Goal: Transaction & Acquisition: Subscribe to service/newsletter

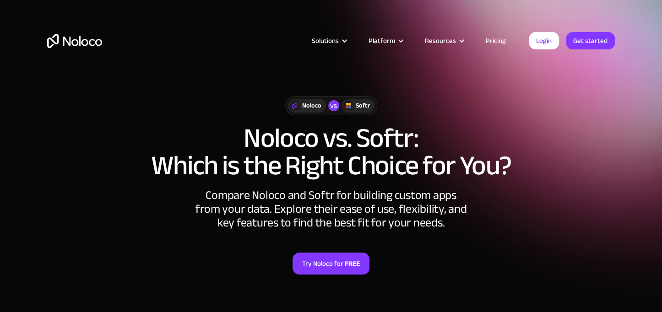
click at [489, 44] on link "Pricing" at bounding box center [495, 41] width 43 height 12
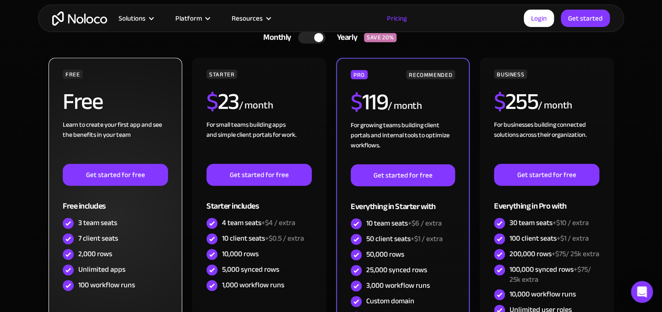
scroll to position [256, 0]
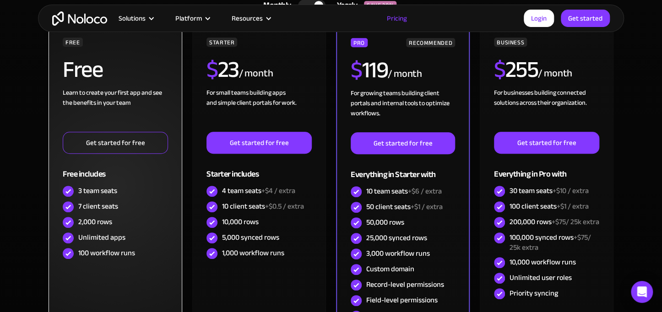
click at [74, 143] on link "Get started for free" at bounding box center [115, 143] width 105 height 22
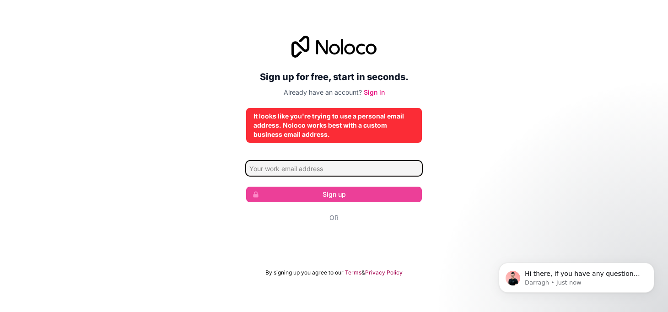
click at [300, 168] on input "Email address" at bounding box center [334, 168] width 176 height 15
type input "[EMAIL_ADDRESS][DOMAIN_NAME]"
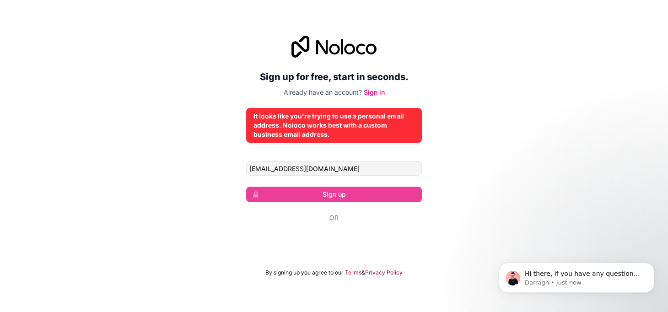
click at [222, 190] on div "Sign up for free, start in seconds. Already have an account? Sign in It looks l…" at bounding box center [334, 156] width 668 height 266
click at [352, 167] on input "[EMAIL_ADDRESS][DOMAIN_NAME]" at bounding box center [334, 168] width 176 height 15
click at [378, 92] on link "Sign in" at bounding box center [374, 92] width 21 height 8
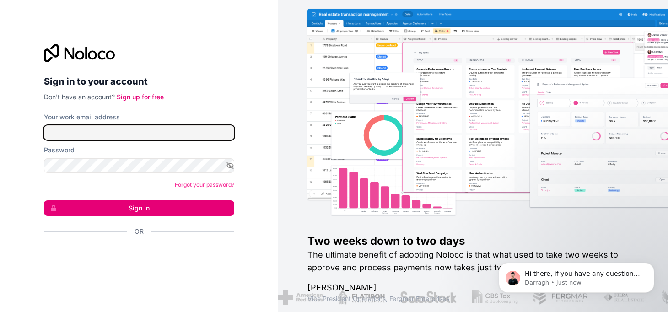
click at [175, 136] on input "Your work email address" at bounding box center [139, 132] width 190 height 15
type input "[EMAIL_ADDRESS][DOMAIN_NAME]"
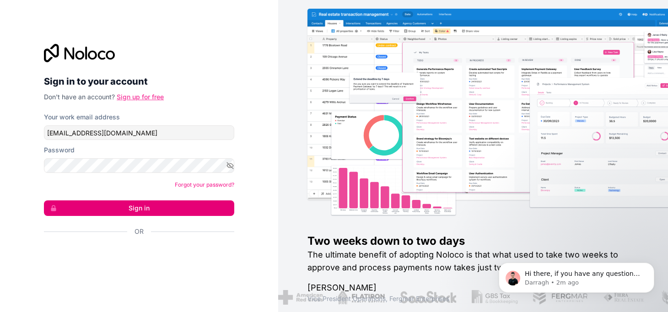
click at [142, 94] on link "Sign up for free" at bounding box center [140, 97] width 47 height 8
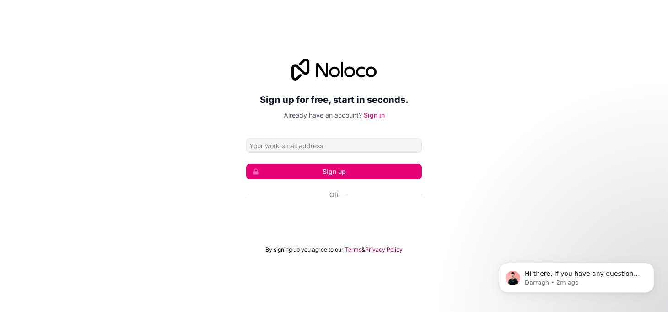
click at [272, 151] on input "Email address" at bounding box center [334, 145] width 176 height 15
type input "[EMAIL_ADDRESS][DOMAIN_NAME]"
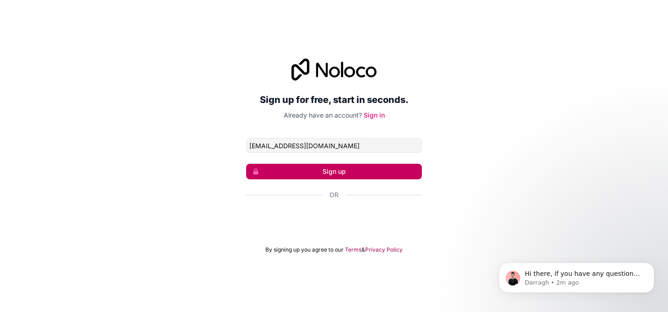
click at [297, 168] on button "Sign up" at bounding box center [334, 172] width 176 height 16
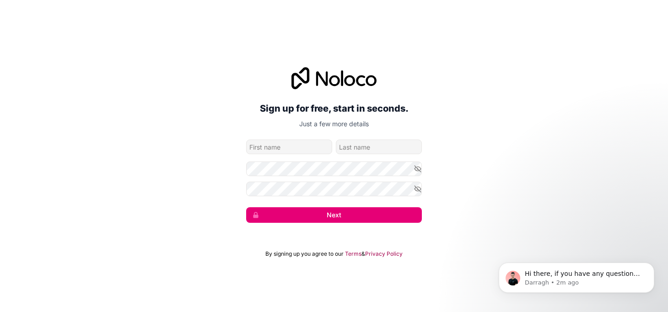
click at [288, 151] on input "given-name" at bounding box center [289, 147] width 86 height 15
type input "[PERSON_NAME]"
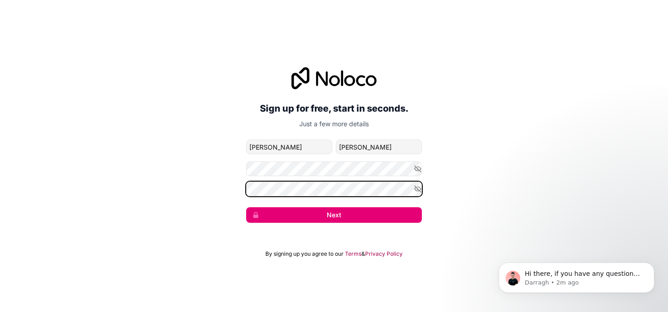
click at [246, 207] on button "Next" at bounding box center [334, 215] width 176 height 16
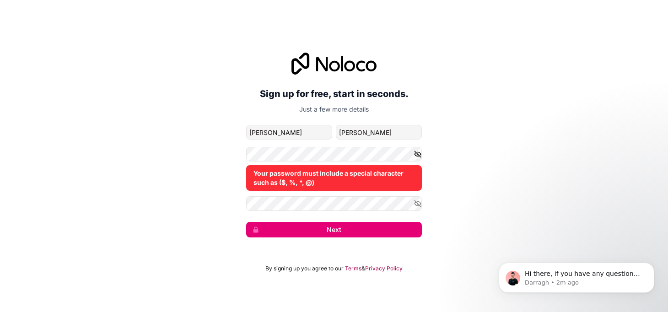
click at [418, 153] on icon "button" at bounding box center [418, 154] width 8 height 8
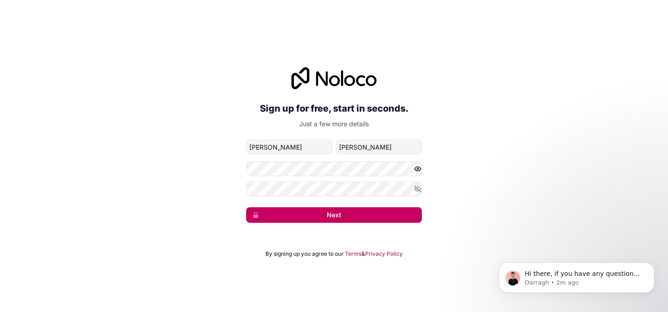
click at [317, 215] on button "Next" at bounding box center [334, 215] width 176 height 16
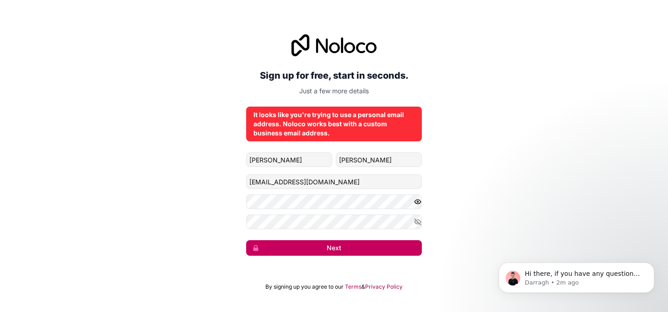
click at [310, 249] on button "Next" at bounding box center [334, 248] width 176 height 16
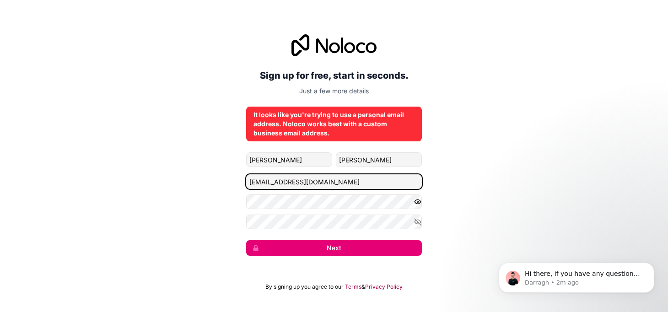
drag, startPoint x: 336, startPoint y: 175, endPoint x: 227, endPoint y: 175, distance: 108.5
click at [227, 175] on div "Sign up for free, start in seconds. Just a few more details It looks like you'r…" at bounding box center [334, 145] width 668 height 247
type input "[EMAIL_ADDRESS][DOMAIN_NAME]"
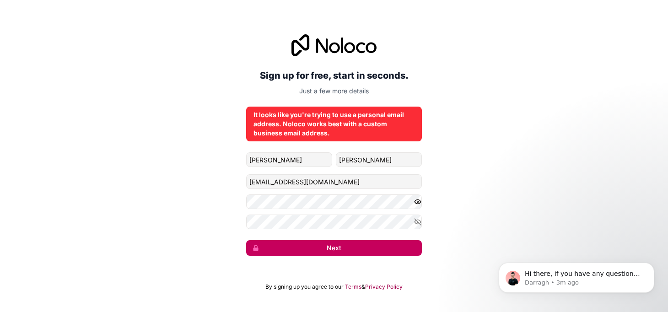
click at [308, 247] on button "Next" at bounding box center [334, 248] width 176 height 16
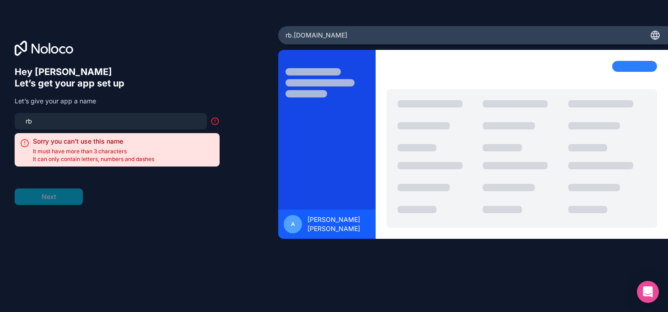
type input "r"
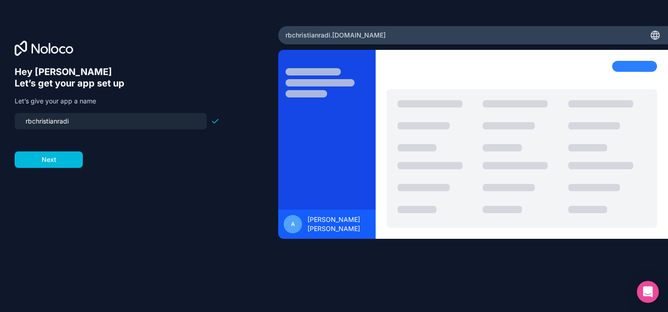
type input "rbchristianradio"
click at [63, 154] on button "Next" at bounding box center [49, 159] width 68 height 16
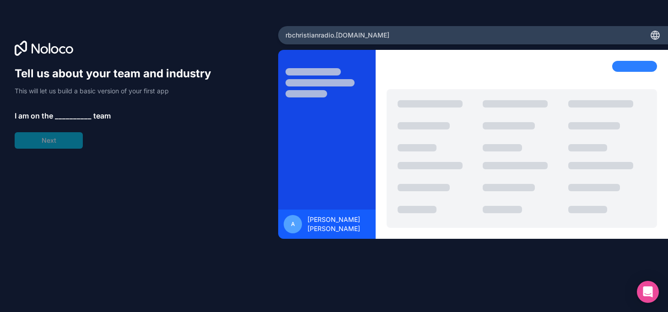
click at [70, 116] on span "__________" at bounding box center [73, 115] width 37 height 11
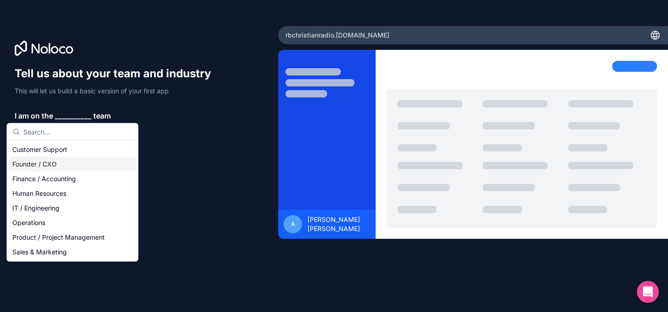
click at [57, 165] on div "Founder / CXO" at bounding box center [72, 164] width 127 height 15
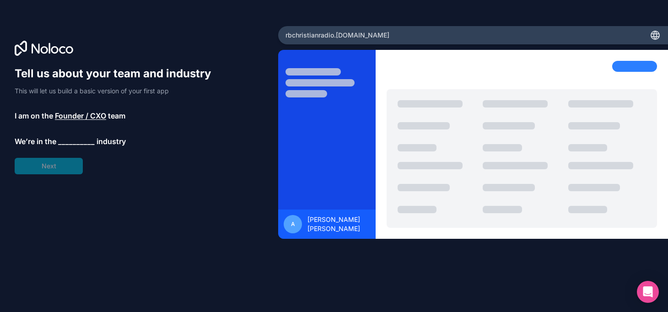
click at [63, 144] on span "__________" at bounding box center [76, 141] width 37 height 11
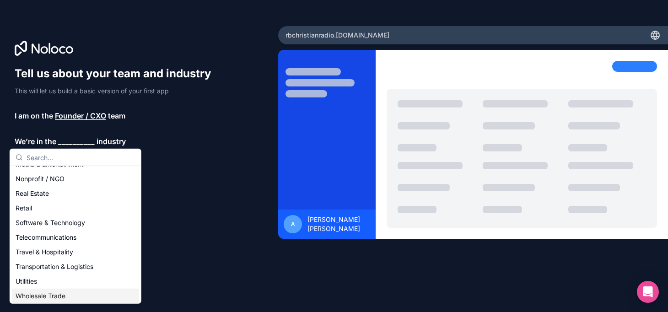
scroll to position [187, 0]
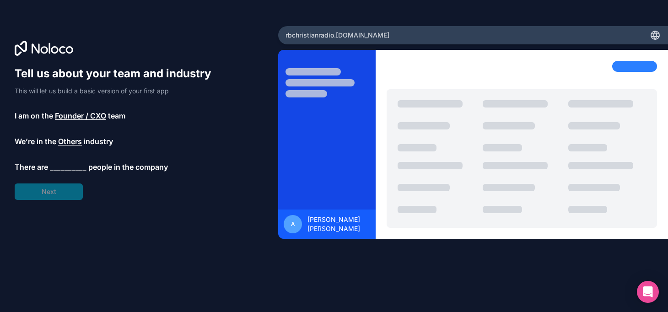
click at [58, 169] on span "__________" at bounding box center [68, 167] width 37 height 11
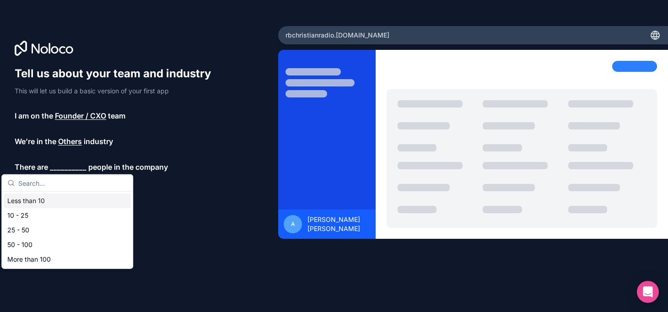
click at [55, 205] on div "Less than 10" at bounding box center [67, 201] width 127 height 15
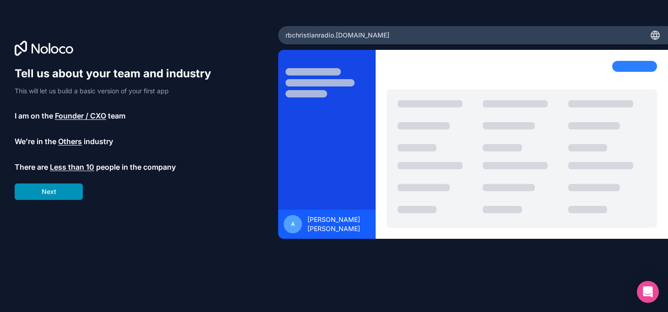
click at [50, 199] on button "Next" at bounding box center [49, 192] width 68 height 16
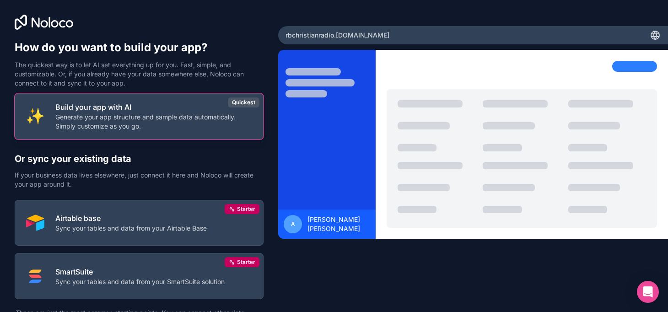
click at [132, 125] on p "Generate your app structure and sample data automatically. Simply customize as …" at bounding box center [153, 122] width 197 height 18
click at [221, 118] on p "Generate your app structure and sample data automatically. Simply customize as …" at bounding box center [153, 122] width 197 height 18
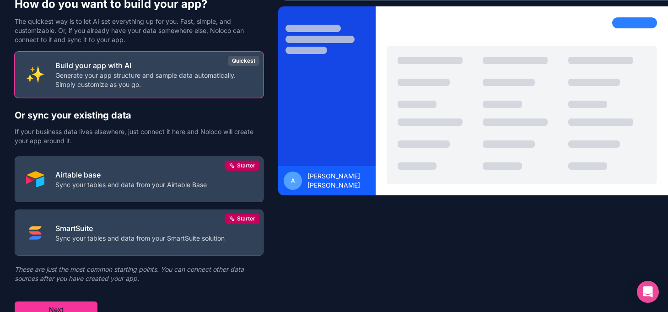
scroll to position [49, 0]
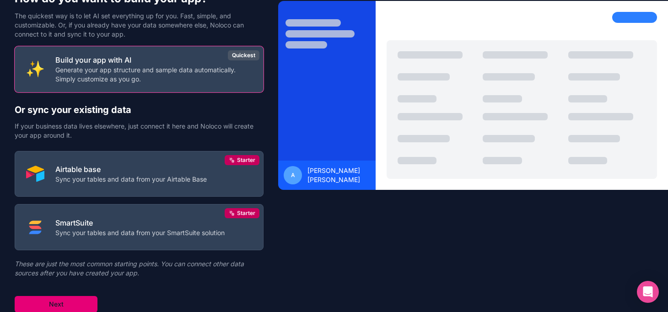
click at [49, 302] on button "Next" at bounding box center [56, 304] width 83 height 16
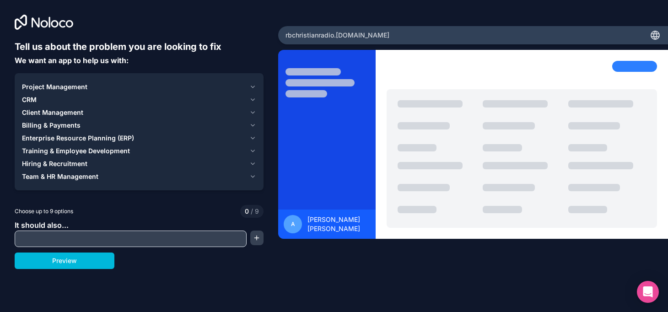
click at [81, 86] on span "Project Management" at bounding box center [54, 86] width 65 height 9
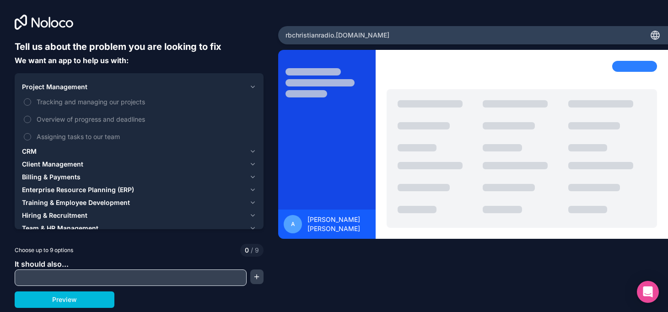
click at [49, 149] on div "CRM" at bounding box center [134, 151] width 224 height 9
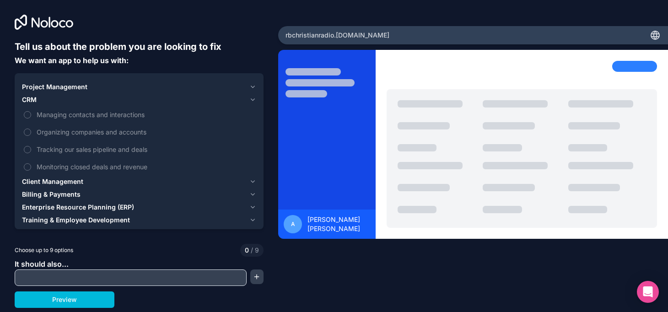
click at [52, 188] on button "Billing & Payments" at bounding box center [139, 194] width 234 height 13
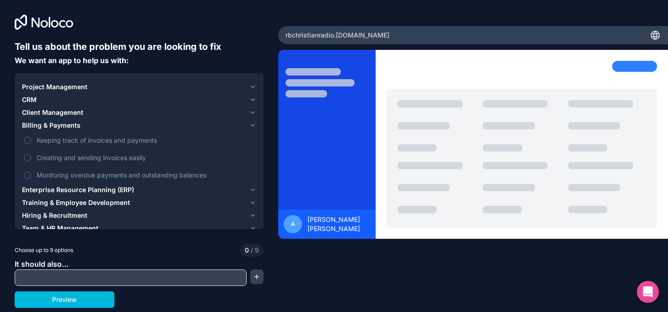
click at [52, 196] on button "Training & Employee Development" at bounding box center [139, 202] width 234 height 13
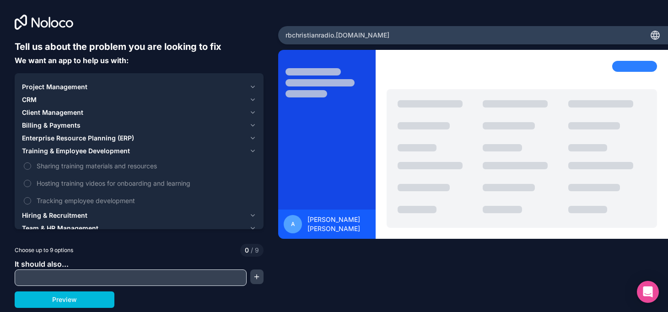
click at [57, 220] on span "Hiring & Recruitment" at bounding box center [54, 215] width 65 height 9
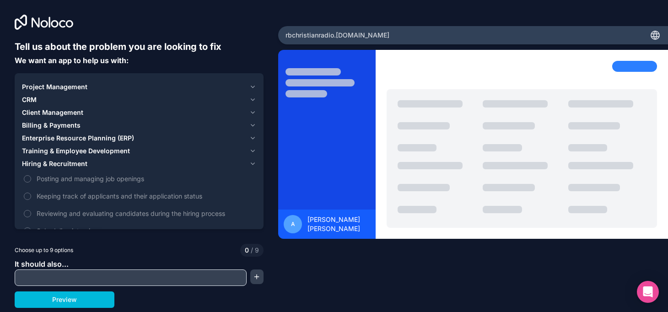
click at [57, 277] on input "text" at bounding box center [130, 277] width 227 height 13
click at [29, 182] on label "Posting and managing job openings" at bounding box center [139, 178] width 234 height 17
click at [29, 182] on button "Posting and managing job openings" at bounding box center [27, 178] width 7 height 7
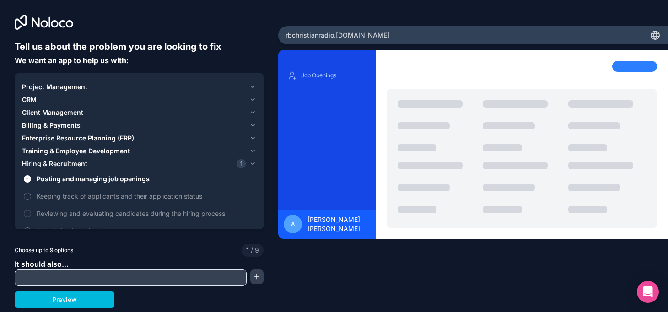
click at [29, 182] on label "Posting and managing job openings" at bounding box center [139, 178] width 234 height 17
click at [29, 182] on button "Posting and managing job openings" at bounding box center [27, 178] width 7 height 7
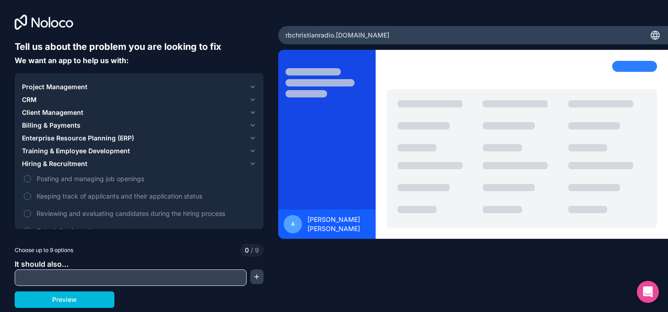
type button "on"
click at [78, 304] on button "Preview" at bounding box center [65, 300] width 100 height 16
click at [252, 279] on button "button" at bounding box center [257, 277] width 14 height 15
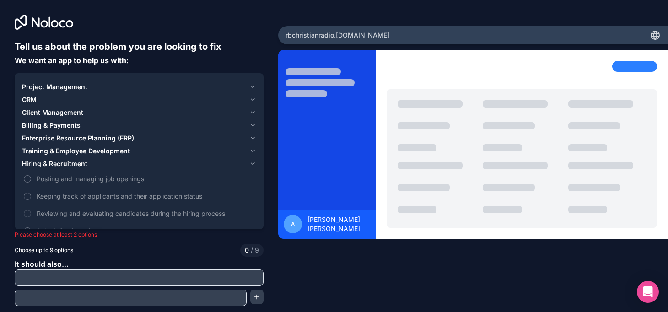
click at [220, 253] on div "Choose up to 9 options 0 / 9" at bounding box center [139, 250] width 249 height 13
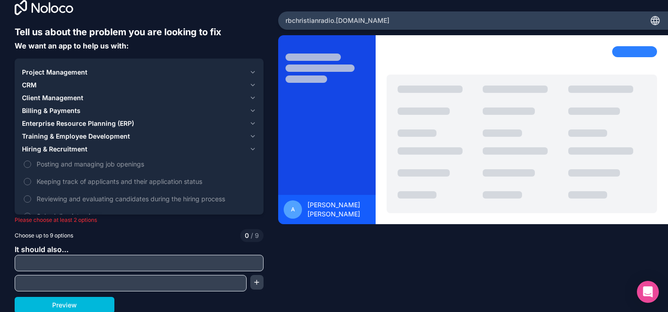
scroll to position [16, 0]
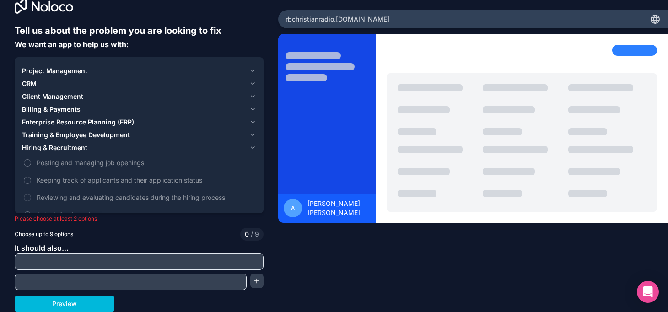
click at [79, 255] on input "text" at bounding box center [139, 261] width 244 height 13
type input "RADIO"
click at [68, 274] on div at bounding box center [131, 282] width 232 height 16
click at [66, 280] on input "text" at bounding box center [130, 282] width 227 height 13
type input "PODCAST"
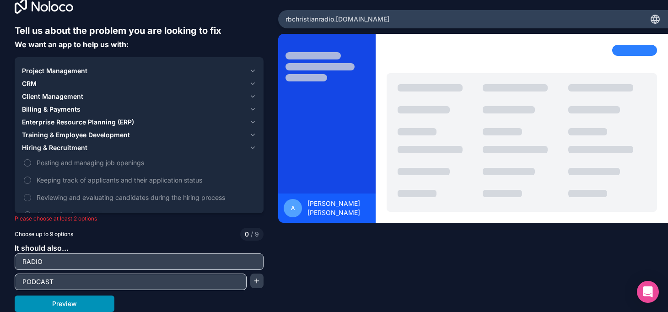
click at [60, 309] on button "Preview" at bounding box center [65, 304] width 100 height 16
click at [175, 229] on div "Choose up to 9 options 0 / 9" at bounding box center [139, 234] width 249 height 13
drag, startPoint x: 175, startPoint y: 229, endPoint x: 260, endPoint y: 281, distance: 99.8
click at [260, 281] on button "button" at bounding box center [257, 281] width 14 height 15
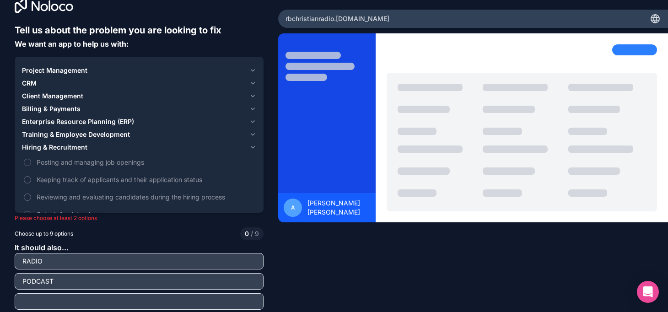
scroll to position [0, 0]
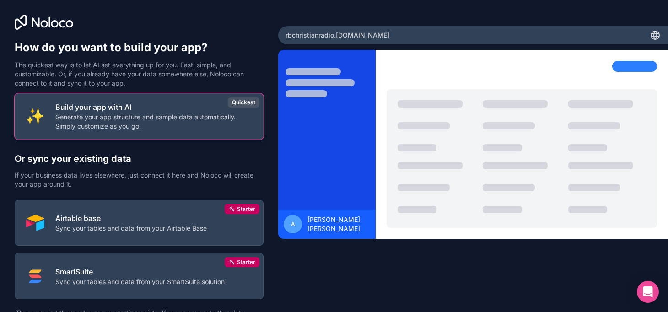
click at [59, 113] on p "Generate your app structure and sample data automatically. Simply customize as …" at bounding box center [153, 122] width 197 height 18
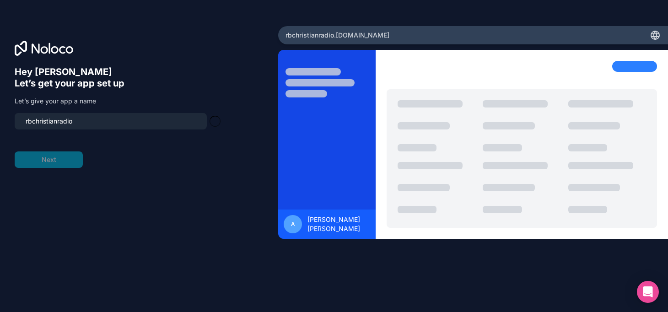
type input "rbchristianradio-app"
